Goal: Task Accomplishment & Management: Use online tool/utility

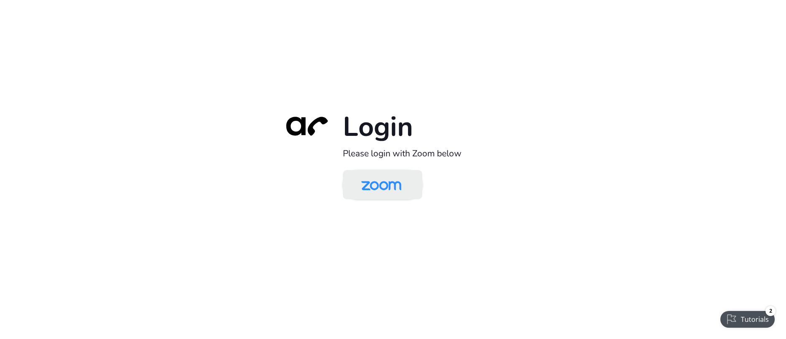
click at [397, 192] on img at bounding box center [382, 185] width 58 height 27
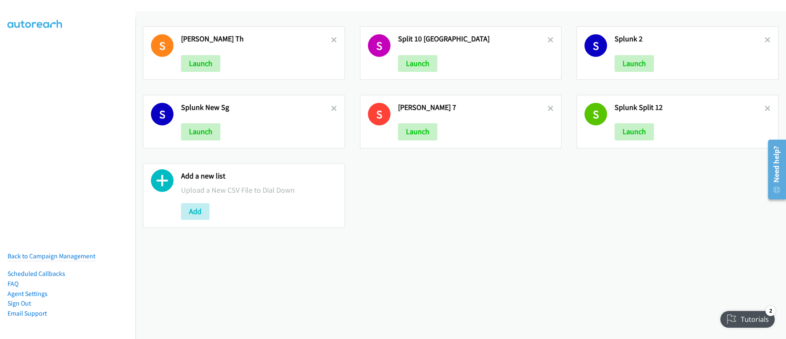
drag, startPoint x: 333, startPoint y: 39, endPoint x: 333, endPoint y: 55, distance: 15.9
click at [333, 39] on icon at bounding box center [334, 41] width 6 height 6
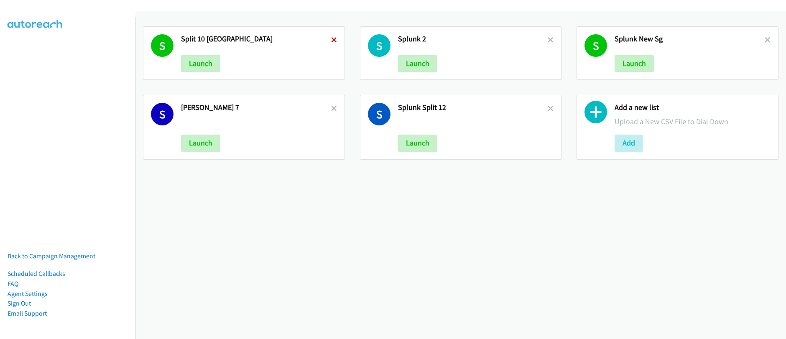
click at [334, 40] on icon at bounding box center [334, 41] width 6 height 6
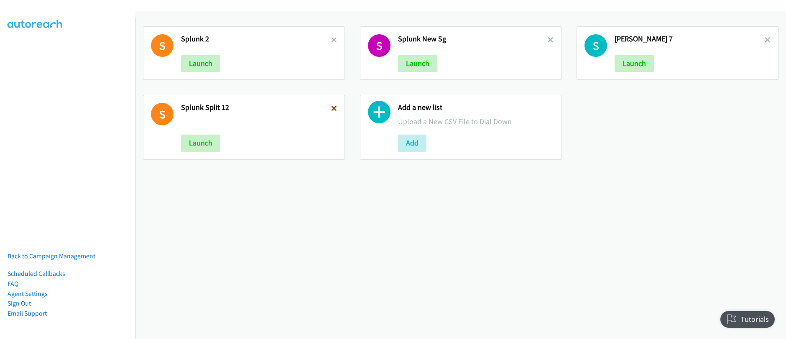
click at [332, 109] on icon at bounding box center [334, 109] width 6 height 6
drag, startPoint x: 546, startPoint y: 41, endPoint x: 624, endPoint y: 54, distance: 79.3
click at [548, 41] on icon at bounding box center [551, 41] width 6 height 6
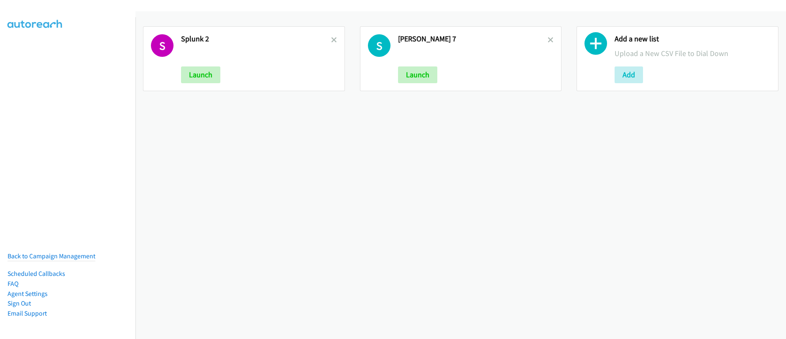
click at [761, 39] on h2 "Add a new list" at bounding box center [693, 39] width 156 height 10
click at [550, 41] on div "S Schneider 7 Launch" at bounding box center [461, 58] width 202 height 65
click at [548, 41] on icon at bounding box center [551, 41] width 6 height 6
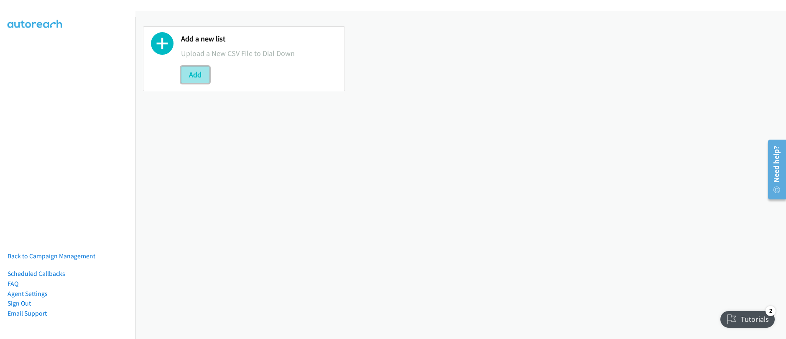
click at [193, 77] on button "Add" at bounding box center [195, 74] width 28 height 17
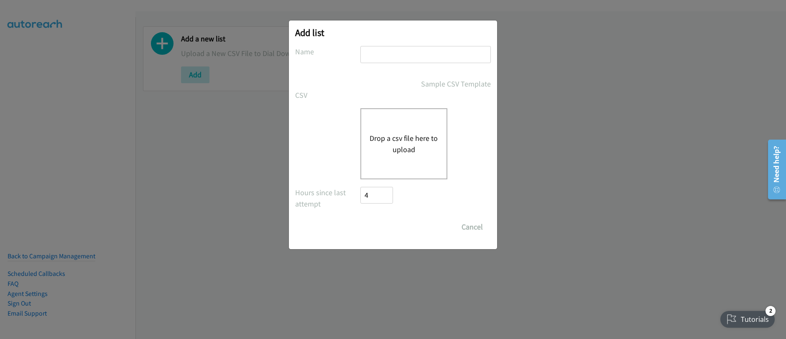
click at [392, 55] on input "text" at bounding box center [426, 54] width 130 height 17
drag, startPoint x: 350, startPoint y: 82, endPoint x: 381, endPoint y: 82, distance: 31.0
click at [351, 81] on div "Sample CSV Template" at bounding box center [393, 83] width 196 height 11
click at [384, 59] on input "text" at bounding box center [426, 54] width 130 height 17
type input "Schneider - PH - Split_4"
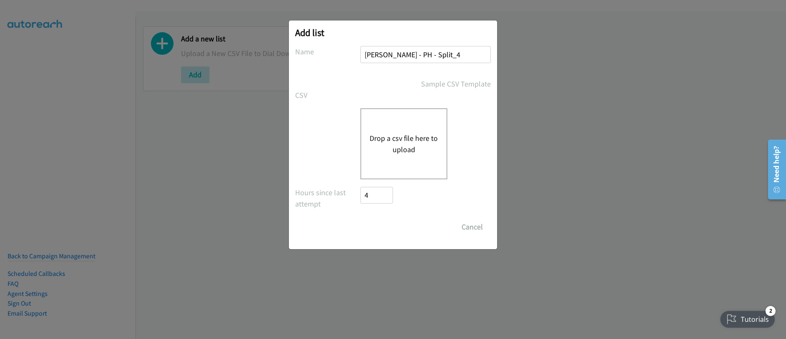
click at [423, 149] on button "Drop a csv file here to upload" at bounding box center [404, 144] width 69 height 23
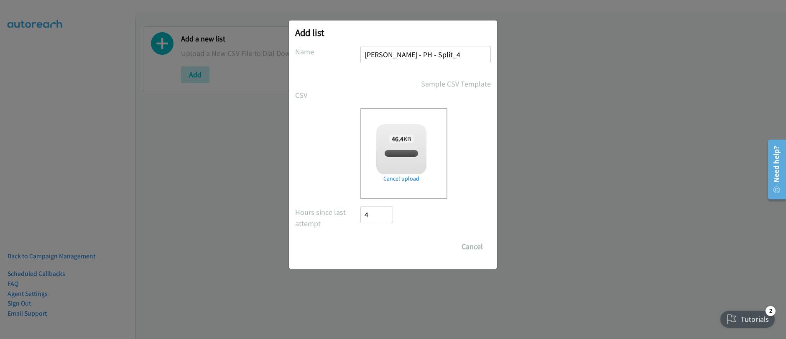
checkbox input "true"
click at [383, 245] on input "Save List" at bounding box center [383, 246] width 44 height 17
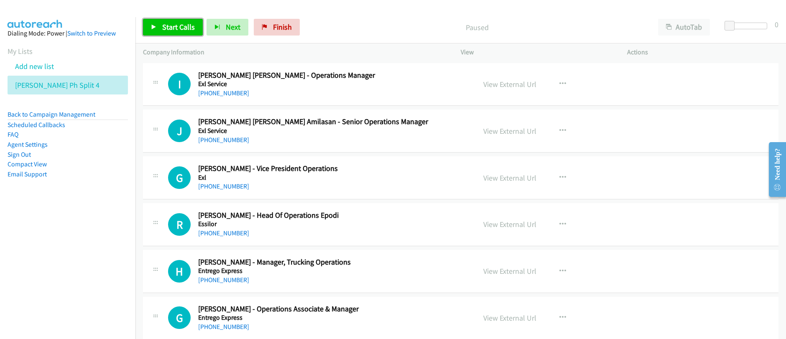
click at [154, 35] on link "Start Calls" at bounding box center [173, 27] width 60 height 17
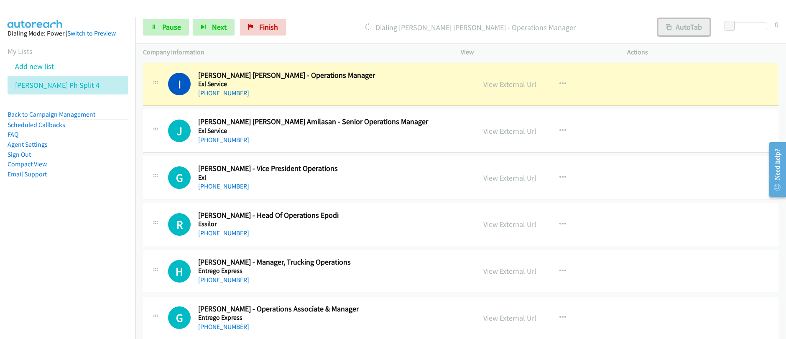
click at [675, 29] on button "AutoTab" at bounding box center [684, 27] width 52 height 17
click at [675, 29] on button "AutoTab" at bounding box center [683, 27] width 53 height 17
click at [683, 30] on button "AutoTab" at bounding box center [684, 27] width 52 height 17
click at [678, 29] on button "AutoTab" at bounding box center [683, 27] width 53 height 17
click at [171, 29] on span "Pause" at bounding box center [171, 27] width 19 height 10
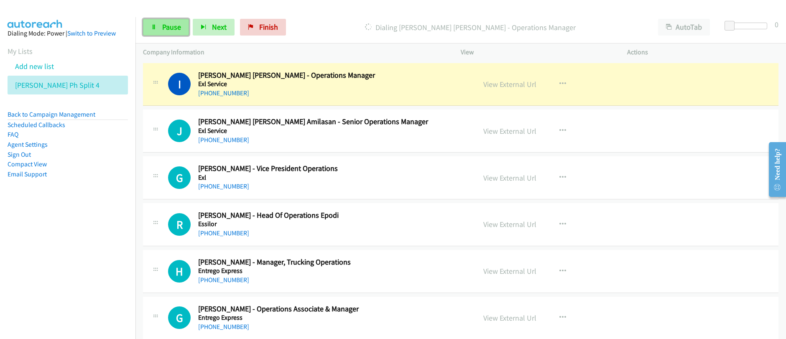
click at [171, 29] on span "Pause" at bounding box center [171, 27] width 19 height 10
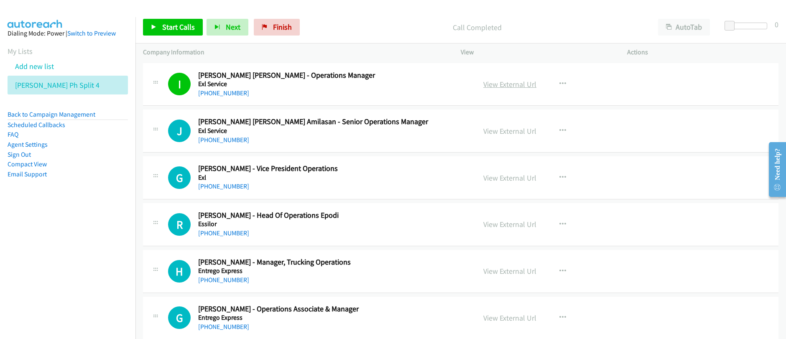
click at [511, 85] on link "View External Url" at bounding box center [509, 84] width 53 height 10
click at [164, 31] on span "Start Calls" at bounding box center [178, 27] width 33 height 10
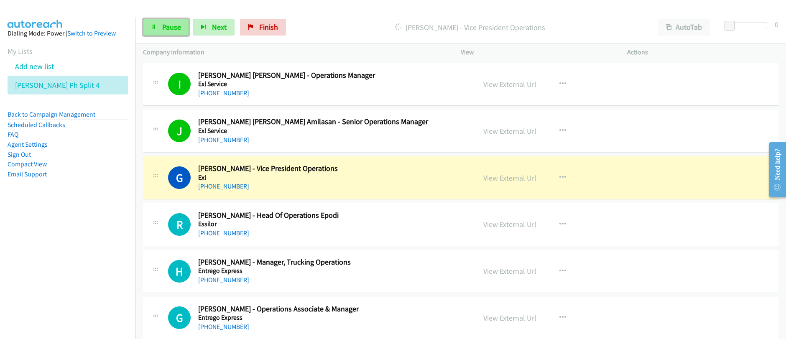
click at [159, 26] on link "Pause" at bounding box center [166, 27] width 46 height 17
click at [508, 182] on link "View External Url" at bounding box center [509, 178] width 53 height 10
click at [0, 0] on div "Start Calls Pause Next Finish Paused AutoTab AutoTab 0 Company Information Info…" at bounding box center [393, 0] width 786 height 0
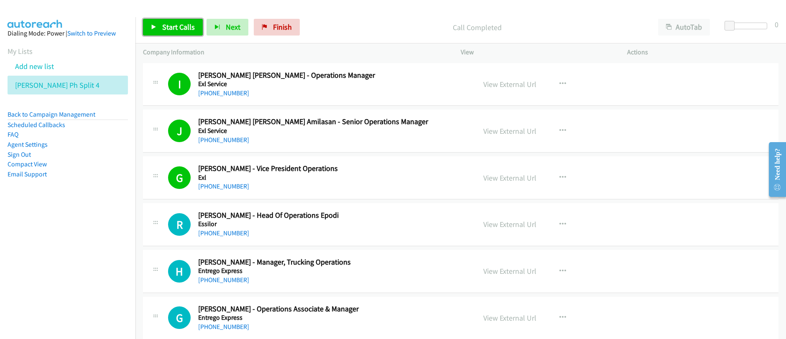
click at [176, 33] on link "Start Calls" at bounding box center [173, 27] width 60 height 17
click at [176, 32] on link "Start Calls" at bounding box center [173, 27] width 60 height 17
click at [170, 33] on link "Pause" at bounding box center [166, 27] width 46 height 17
click at [171, 33] on link "Start Calls" at bounding box center [173, 27] width 60 height 17
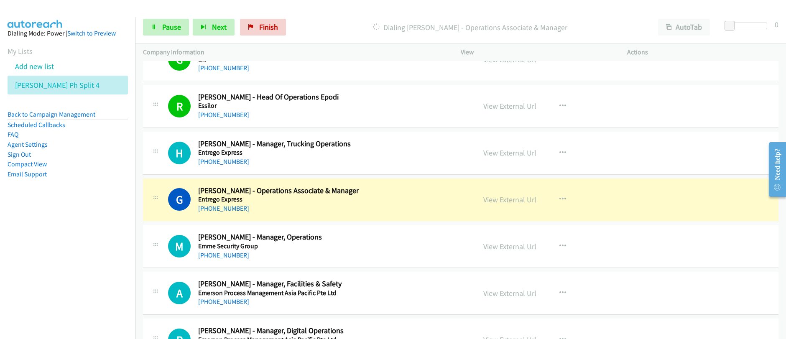
scroll to position [174, 0]
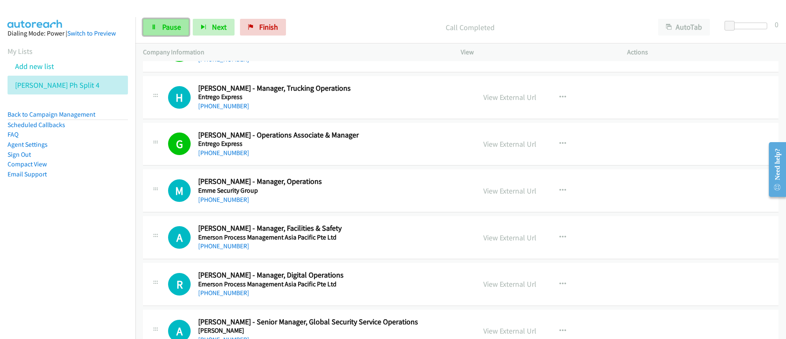
click at [179, 33] on link "Pause" at bounding box center [166, 27] width 46 height 17
click at [177, 26] on span "Start Calls" at bounding box center [178, 27] width 33 height 10
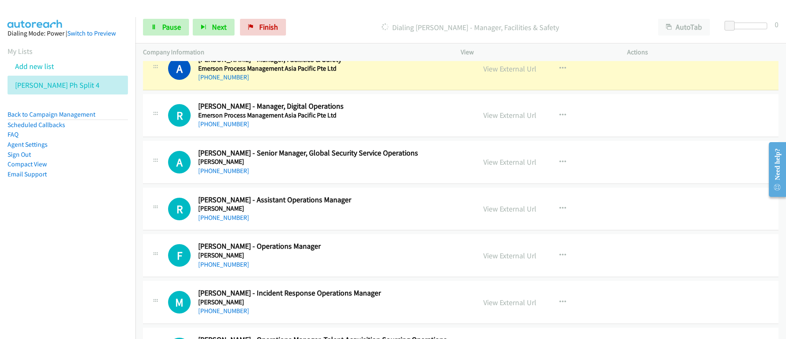
scroll to position [334, 0]
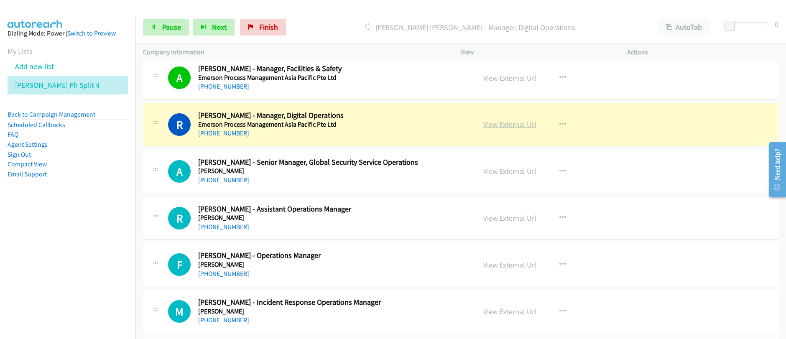
click at [504, 127] on link "View External Url" at bounding box center [509, 125] width 53 height 10
click at [176, 27] on span "Pause" at bounding box center [171, 27] width 19 height 10
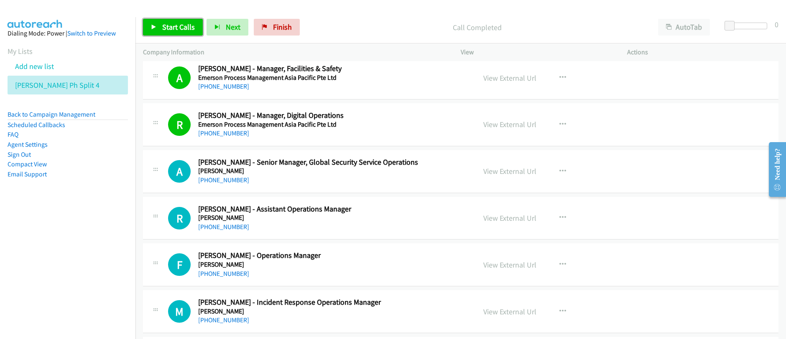
click at [182, 32] on link "Start Calls" at bounding box center [173, 27] width 60 height 17
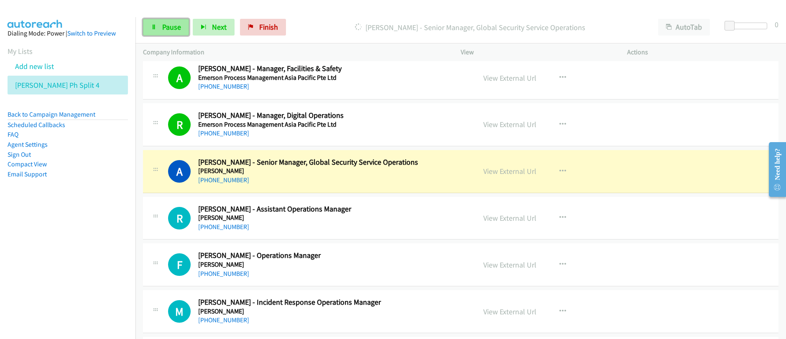
click at [176, 31] on span "Pause" at bounding box center [171, 27] width 19 height 10
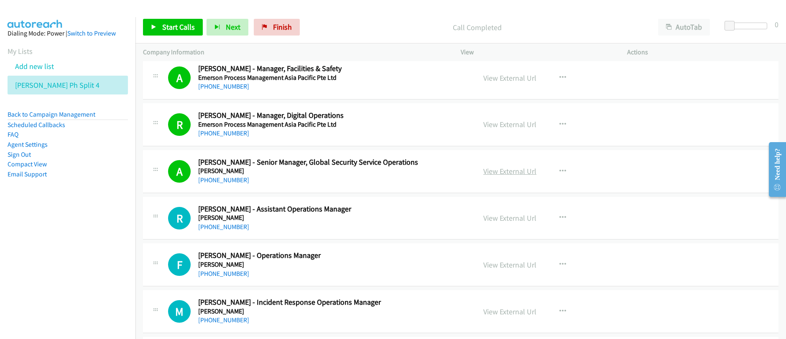
click at [516, 174] on link "View External Url" at bounding box center [509, 171] width 53 height 10
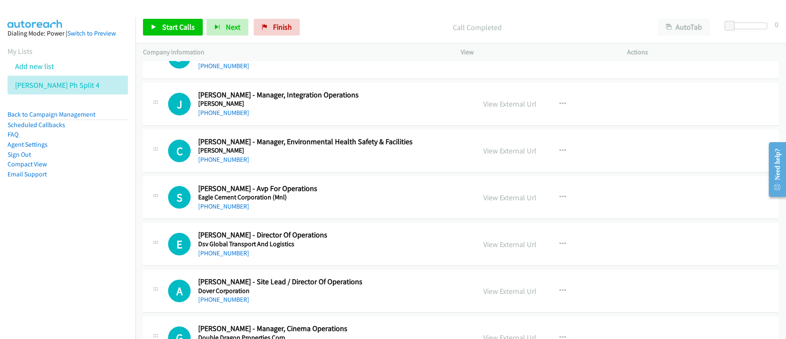
scroll to position [880, 0]
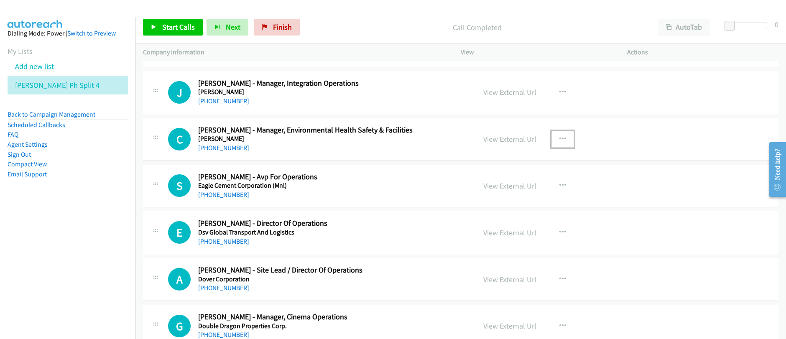
click at [561, 138] on icon "button" at bounding box center [563, 139] width 7 height 7
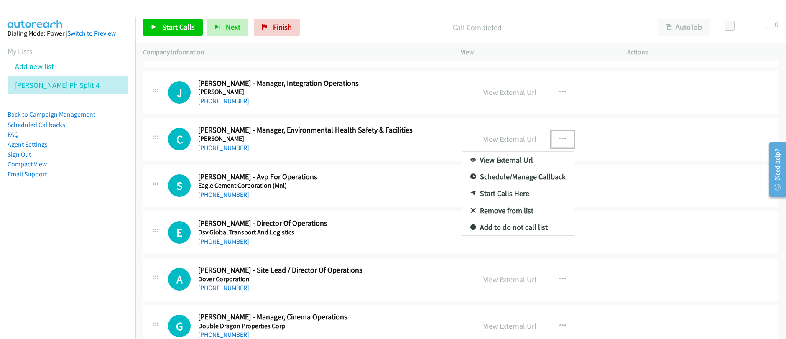
click at [497, 193] on link "Start Calls Here" at bounding box center [518, 193] width 111 height 17
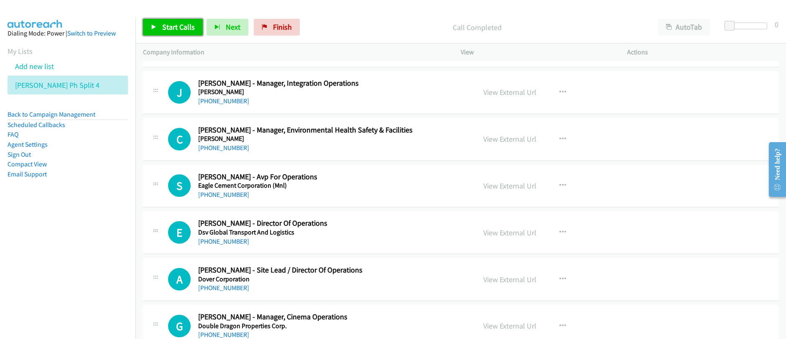
click at [175, 31] on span "Start Calls" at bounding box center [178, 27] width 33 height 10
click at [157, 30] on link "Pause" at bounding box center [166, 27] width 46 height 17
click at [157, 31] on link "Start Calls" at bounding box center [173, 27] width 60 height 17
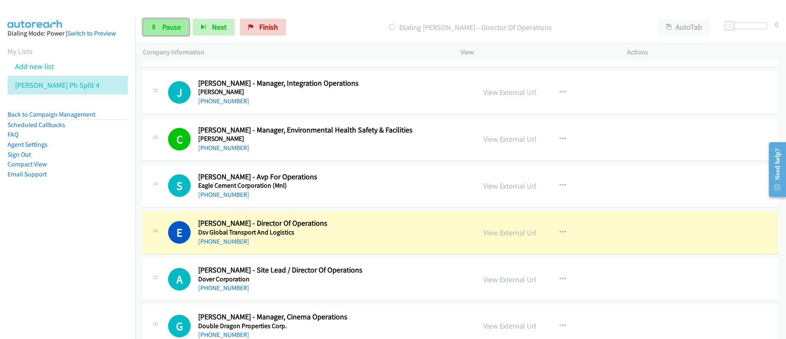
click at [162, 29] on span "Pause" at bounding box center [171, 27] width 19 height 10
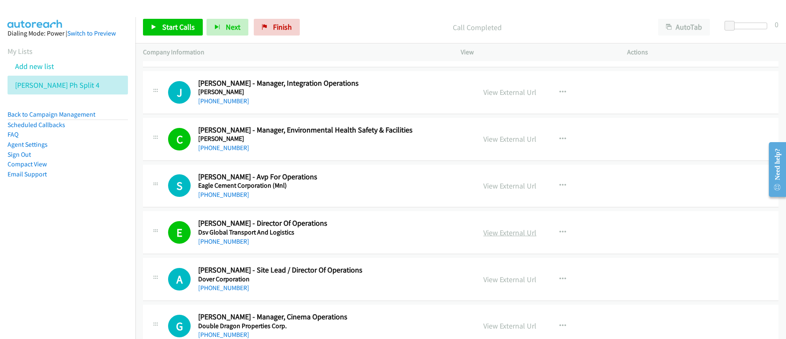
click at [517, 234] on link "View External Url" at bounding box center [509, 233] width 53 height 10
click at [168, 23] on span "Start Calls" at bounding box center [178, 27] width 33 height 10
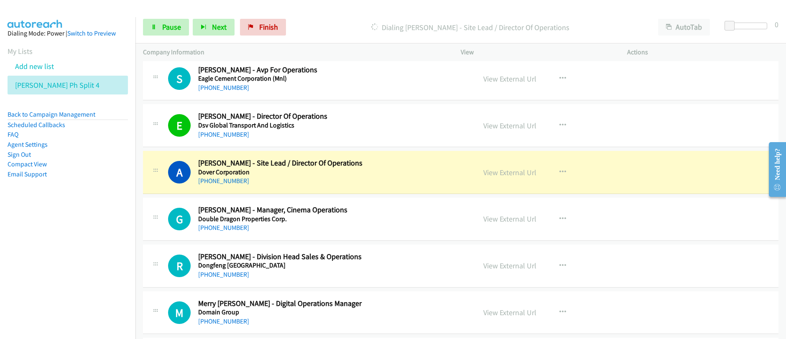
scroll to position [989, 0]
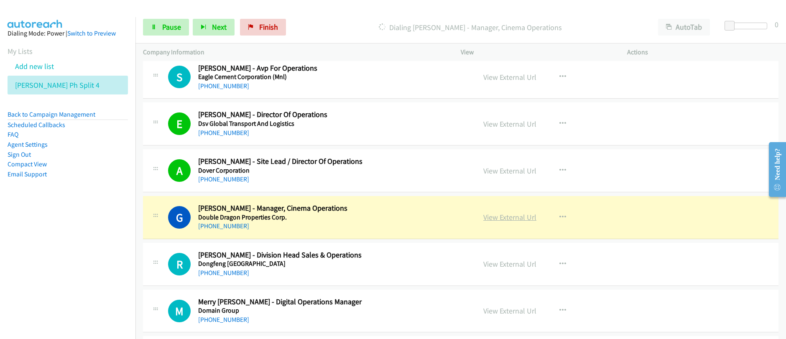
click at [507, 220] on link "View External Url" at bounding box center [509, 217] width 53 height 10
click at [160, 33] on link "Pause" at bounding box center [166, 27] width 46 height 17
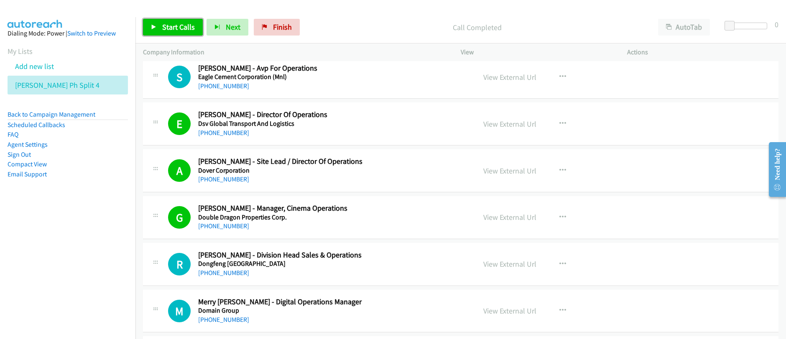
click at [171, 26] on span "Start Calls" at bounding box center [178, 27] width 33 height 10
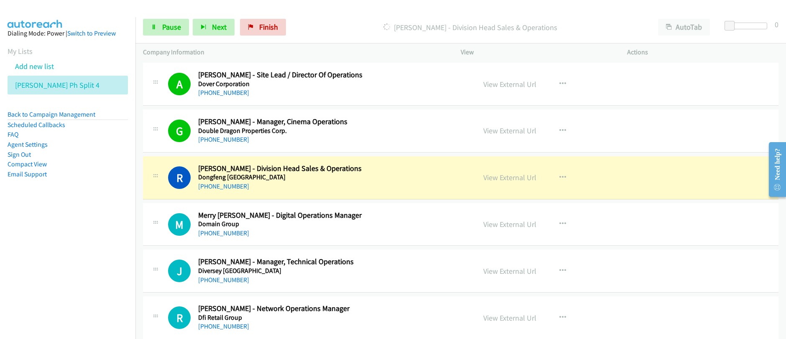
scroll to position [1092, 0]
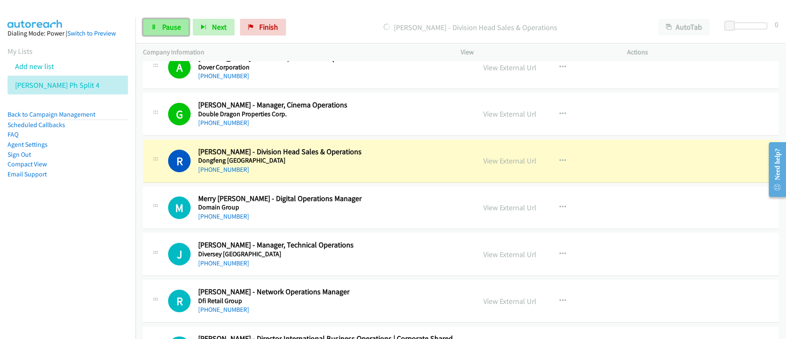
click at [166, 33] on link "Pause" at bounding box center [166, 27] width 46 height 17
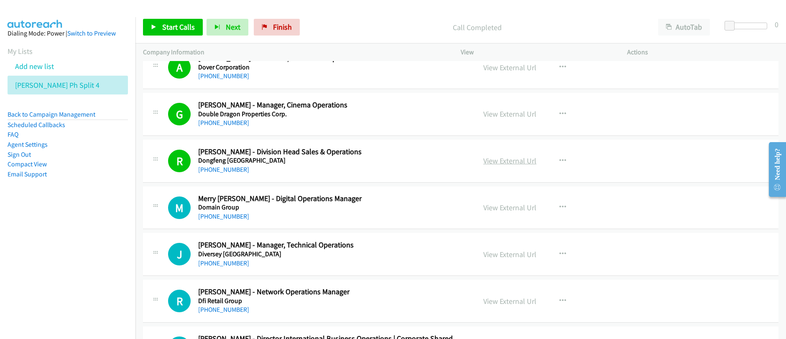
click at [519, 163] on link "View External Url" at bounding box center [509, 161] width 53 height 10
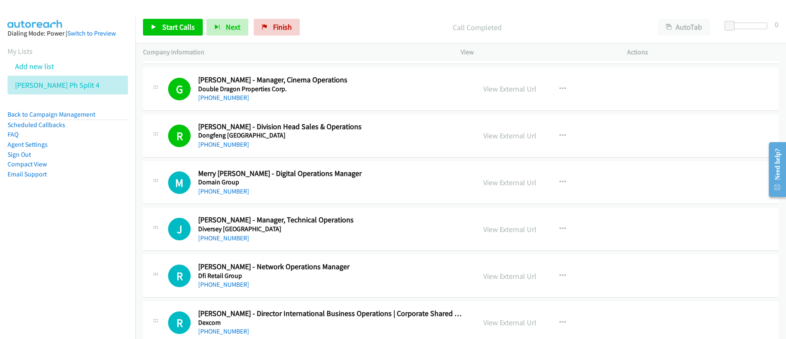
scroll to position [1137, 0]
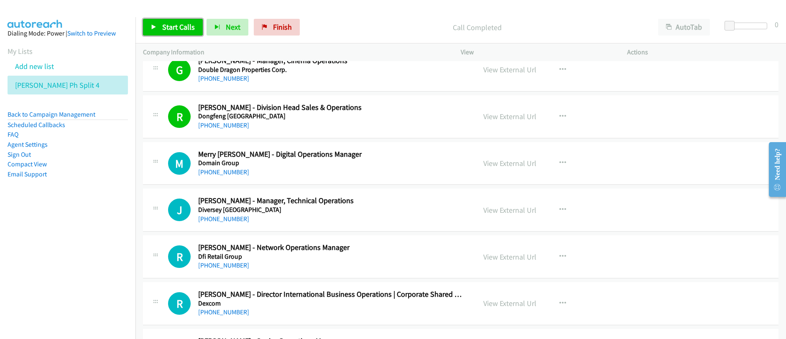
click at [166, 31] on span "Start Calls" at bounding box center [178, 27] width 33 height 10
click at [166, 33] on link "Start Calls" at bounding box center [173, 27] width 60 height 17
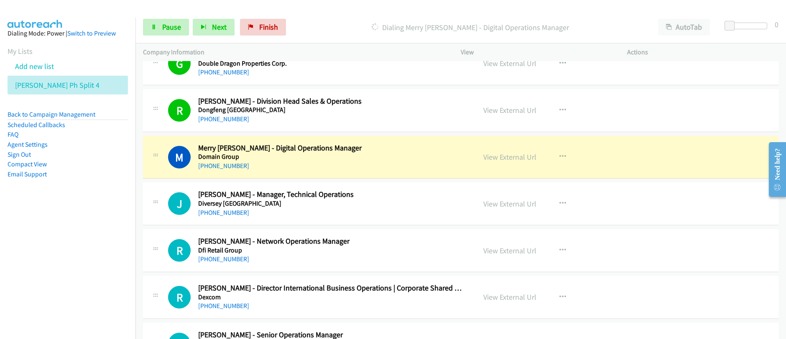
scroll to position [1143, 0]
click at [165, 29] on span "Pause" at bounding box center [171, 27] width 19 height 10
